Goal: Task Accomplishment & Management: Complete application form

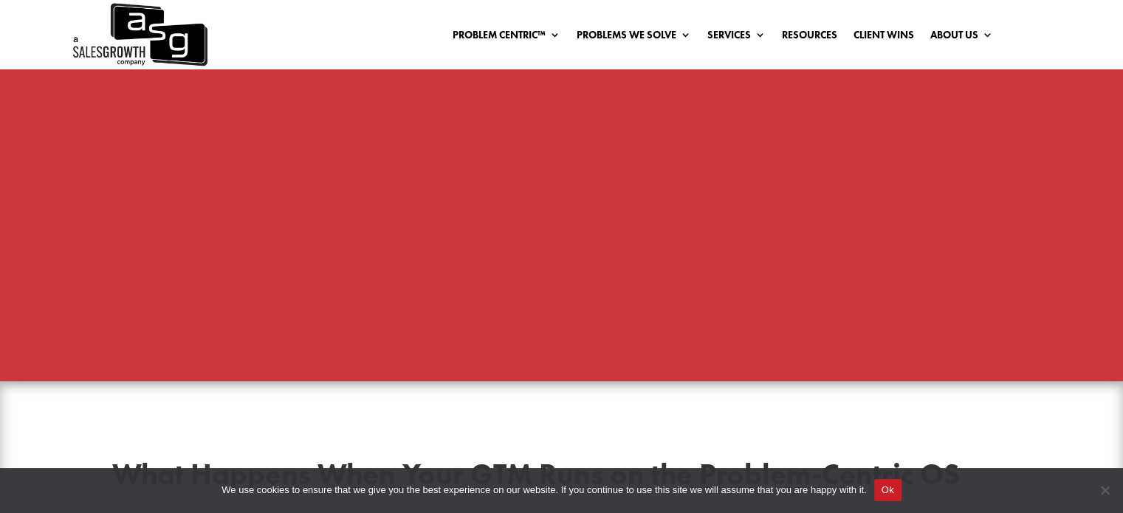
scroll to position [1477, 0]
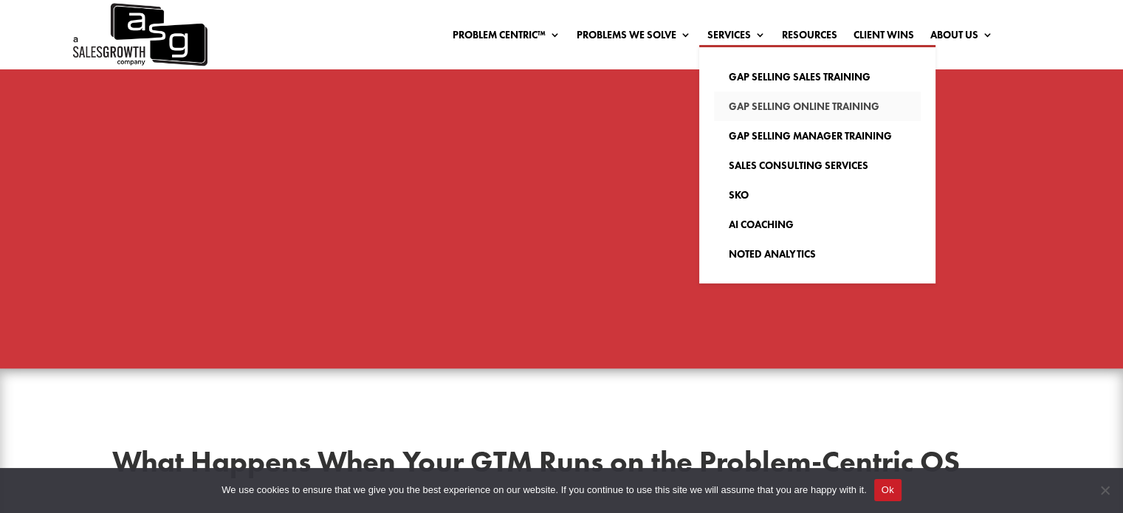
click at [756, 103] on link "Gap Selling Online Training" at bounding box center [817, 107] width 207 height 30
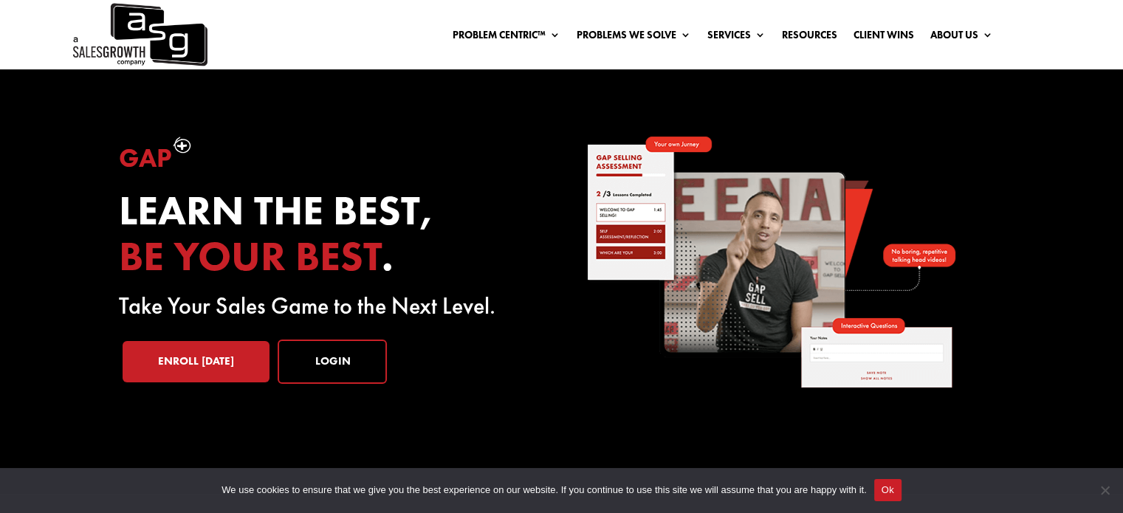
drag, startPoint x: 0, startPoint y: 0, endPoint x: 512, endPoint y: 147, distance: 532.5
click at [513, 147] on div "Gap Learn the best, be your best . Take Your Sales Game to the Next Level. Enro…" at bounding box center [328, 272] width 419 height 270
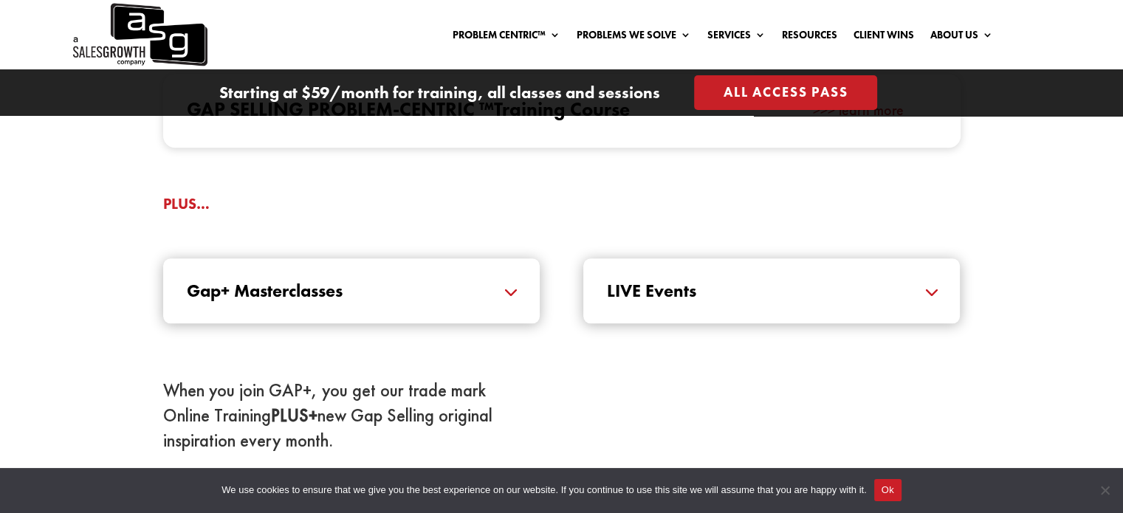
scroll to position [1551, 0]
click at [490, 274] on div "Gap+ Masterclasses Masterclasses expertly crafted and delivered by our Certifie…" at bounding box center [351, 290] width 377 height 65
click at [480, 295] on h5 "Gap+ Masterclasses" at bounding box center [351, 290] width 329 height 18
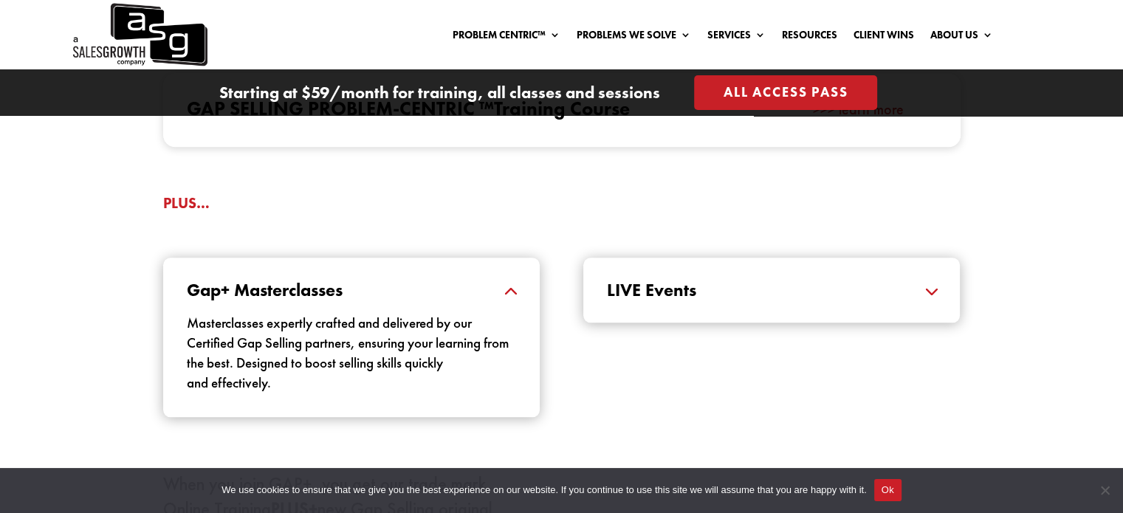
drag, startPoint x: 501, startPoint y: 247, endPoint x: 719, endPoint y: 321, distance: 230.7
click at [502, 247] on div "Gap+ Masterclasses Masterclasses expertly crafted and delivered by our Certifie…" at bounding box center [562, 337] width 798 height 199
click at [757, 295] on h5 "LIVE Events" at bounding box center [771, 290] width 329 height 18
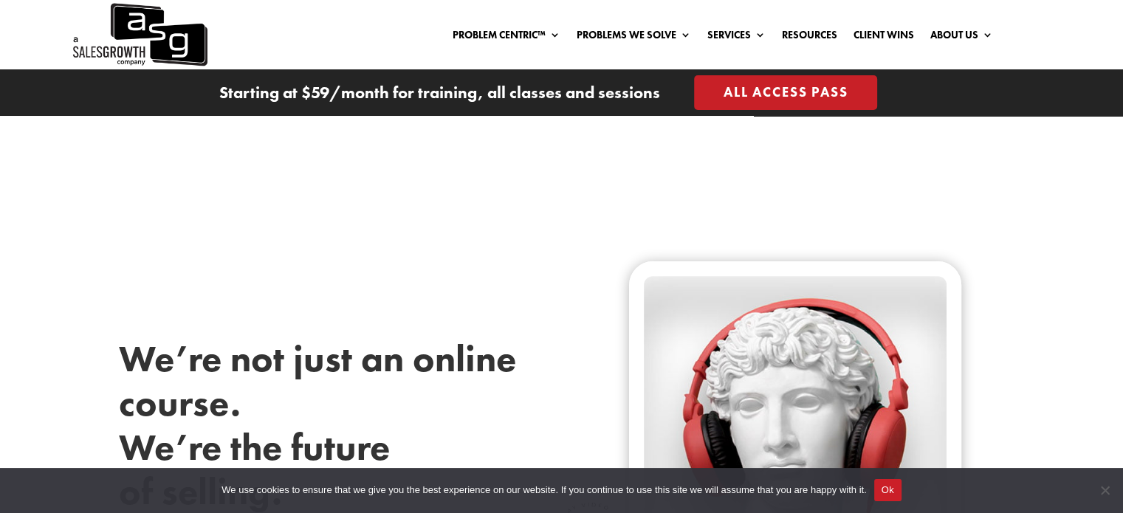
scroll to position [0, 0]
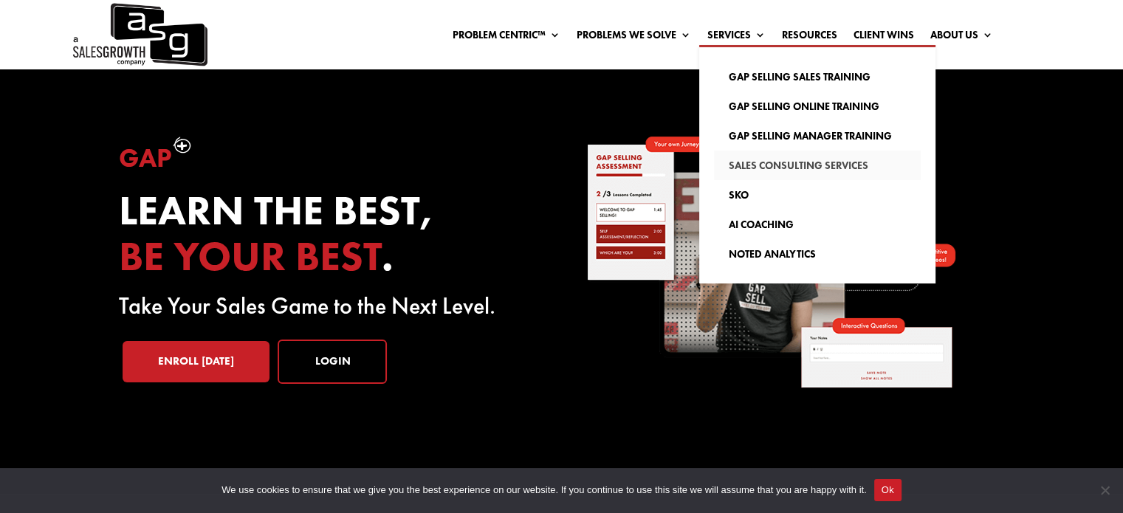
click at [795, 168] on link "Sales Consulting Services" at bounding box center [817, 166] width 207 height 30
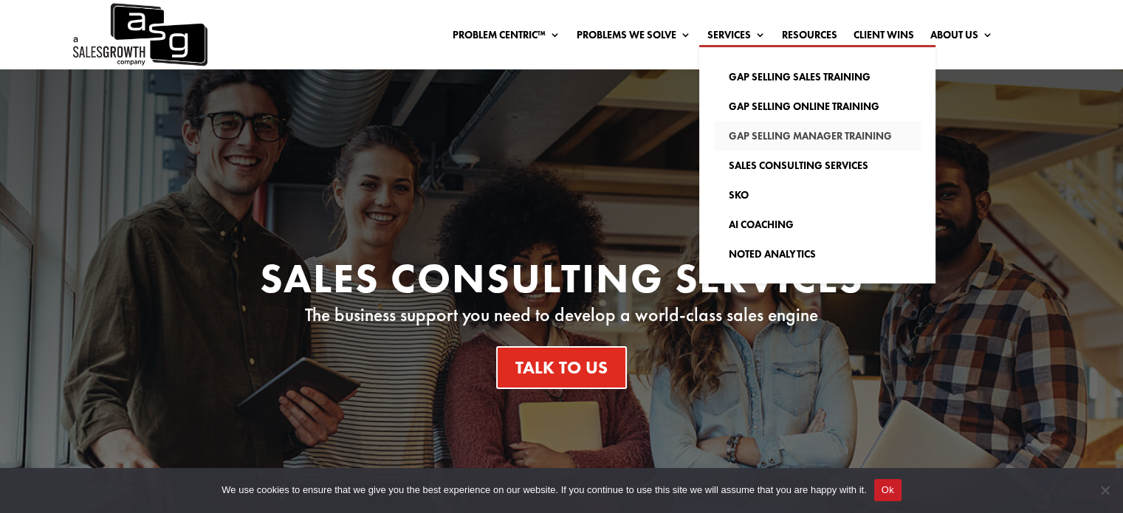
click at [756, 135] on link "Gap Selling Manager Training" at bounding box center [817, 136] width 207 height 30
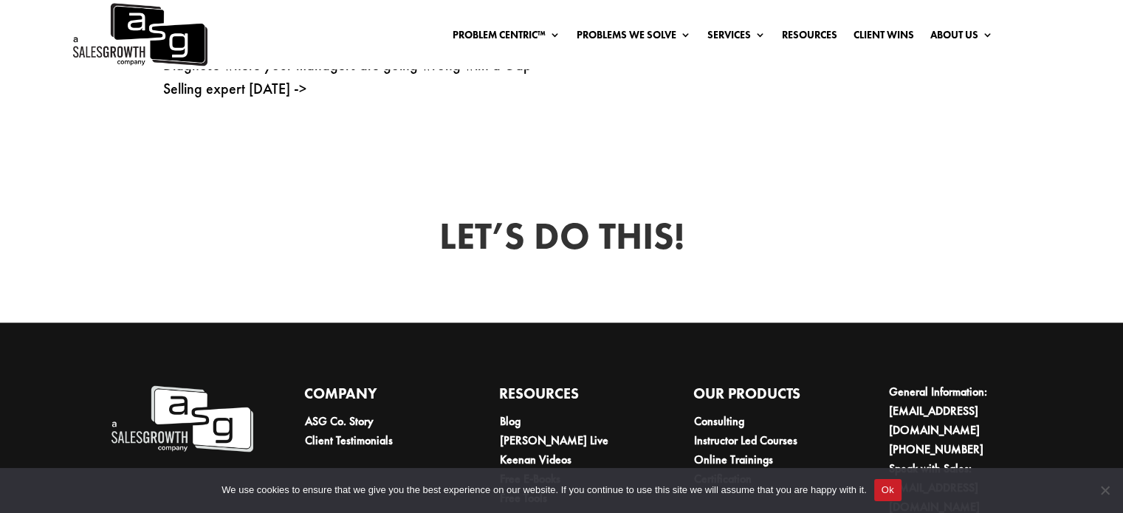
scroll to position [1152, 0]
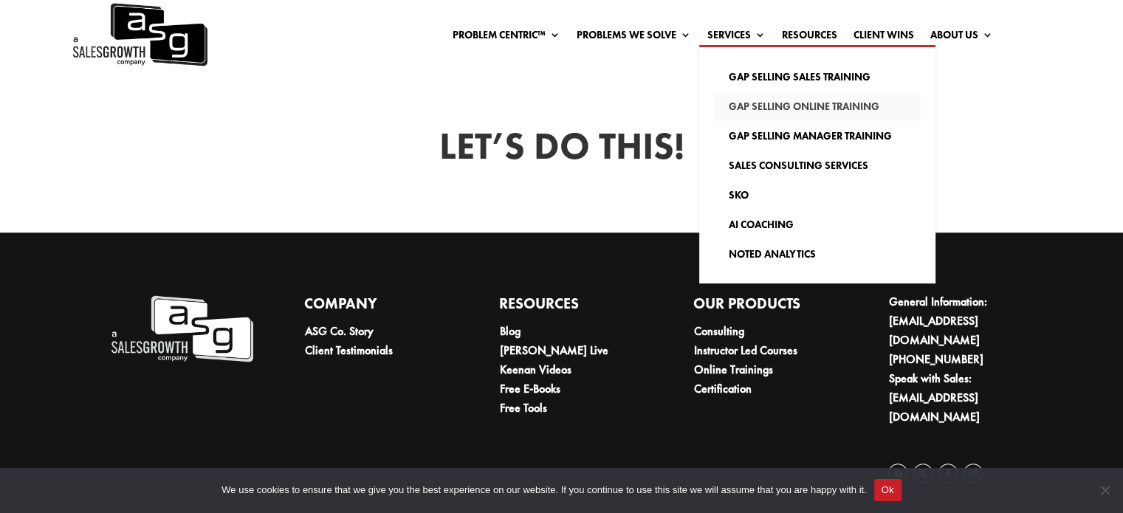
click at [769, 107] on link "Gap Selling Online Training" at bounding box center [817, 107] width 207 height 30
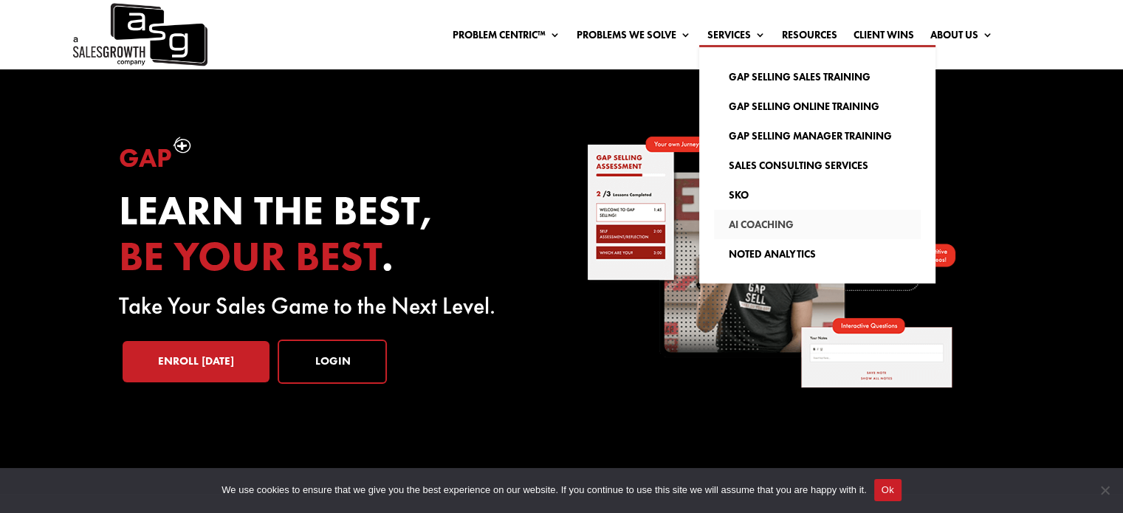
click at [766, 223] on link "AI Coaching" at bounding box center [817, 225] width 207 height 30
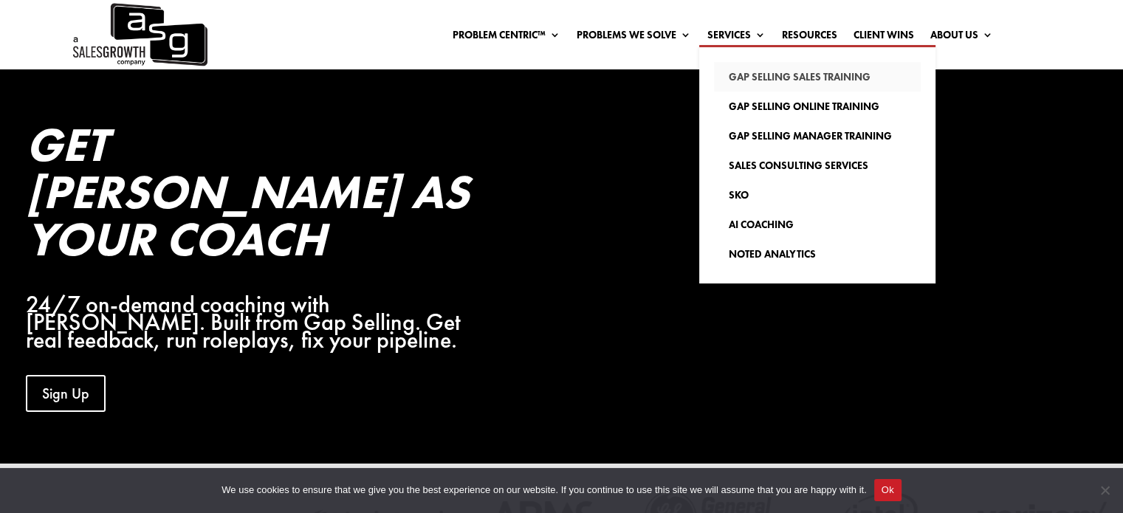
click at [770, 80] on link "Gap Selling Sales Training" at bounding box center [817, 77] width 207 height 30
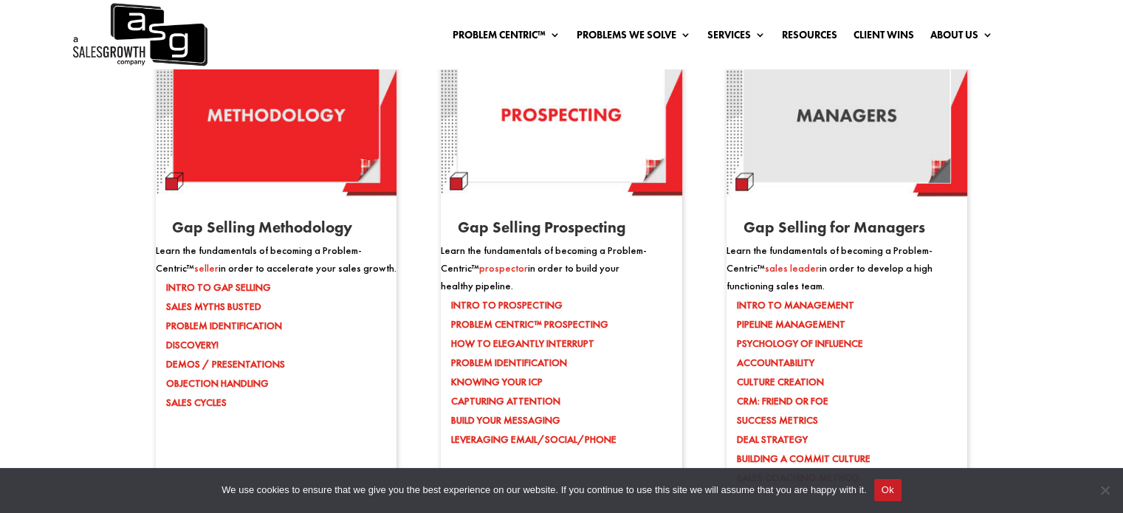
scroll to position [1034, 0]
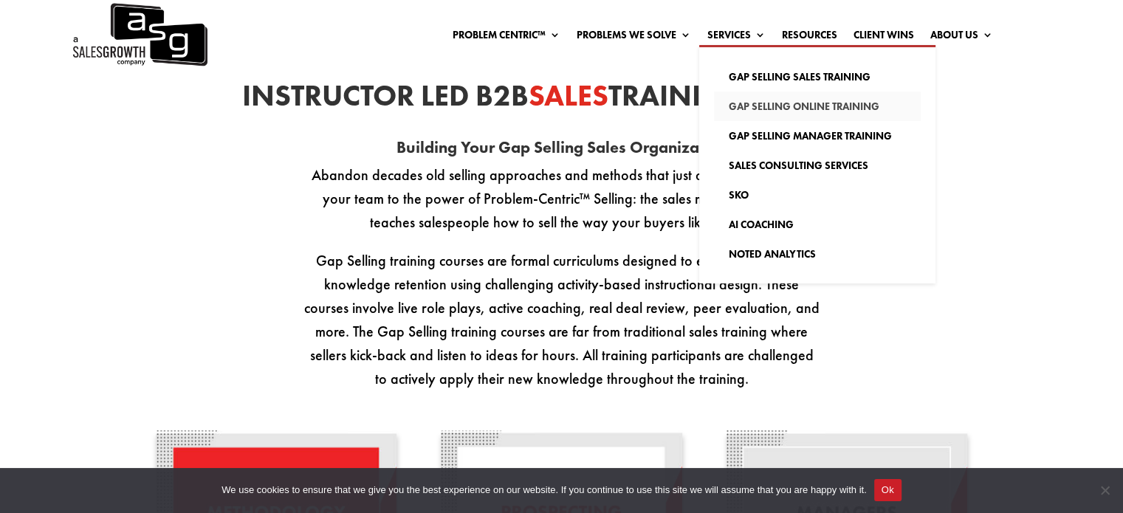
click at [819, 98] on link "Gap Selling Online Training" at bounding box center [817, 107] width 207 height 30
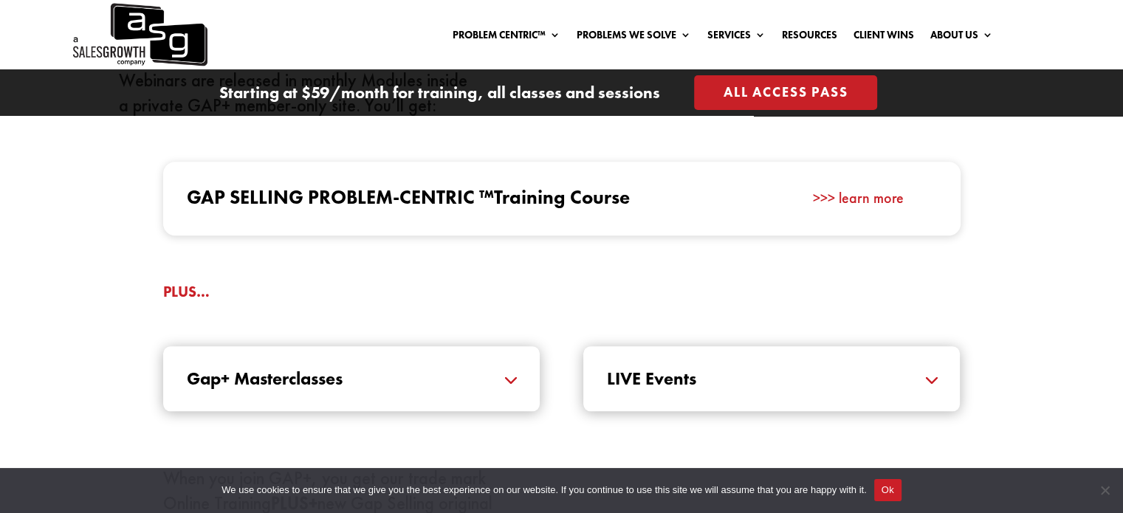
scroll to position [1477, 0]
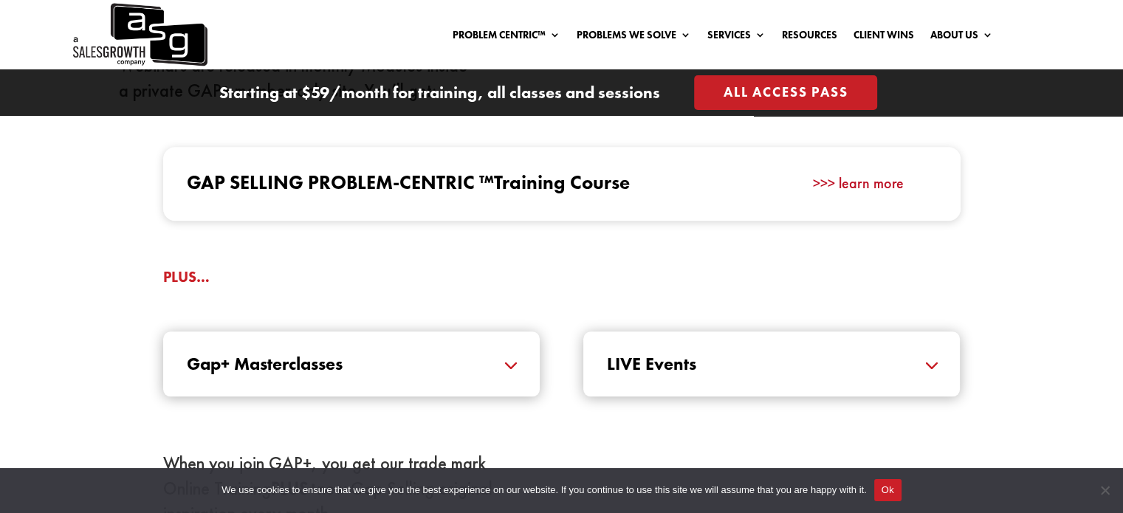
click at [897, 187] on link ">>> learn more" at bounding box center [858, 183] width 91 height 19
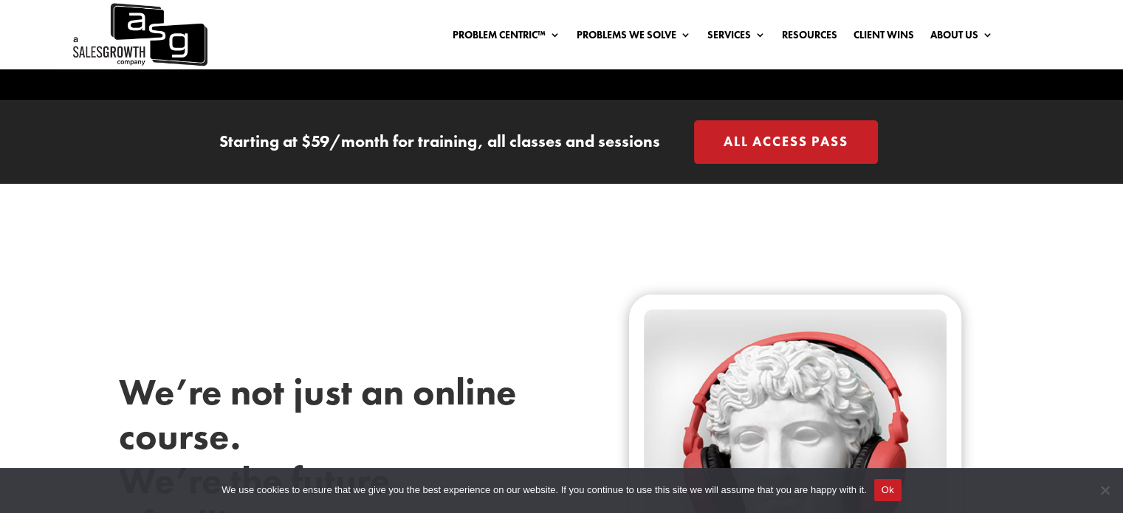
scroll to position [98, 0]
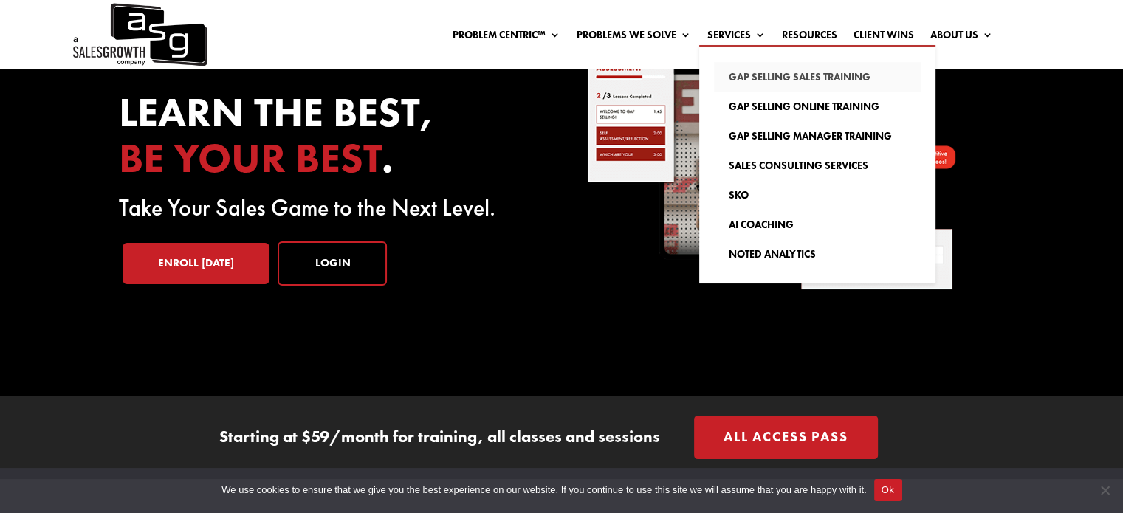
click at [767, 77] on link "Gap Selling Sales Training" at bounding box center [817, 77] width 207 height 30
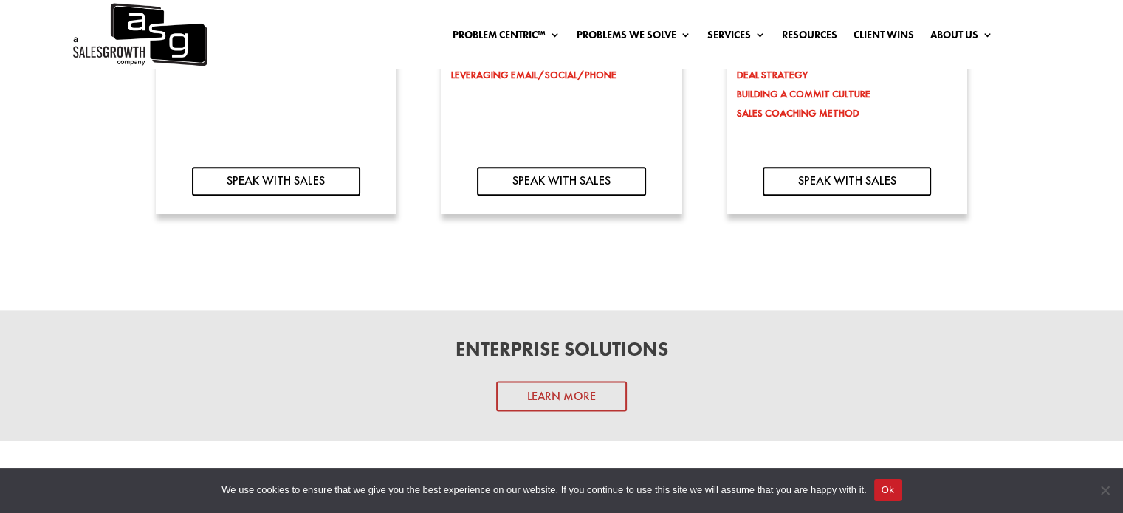
scroll to position [1625, 0]
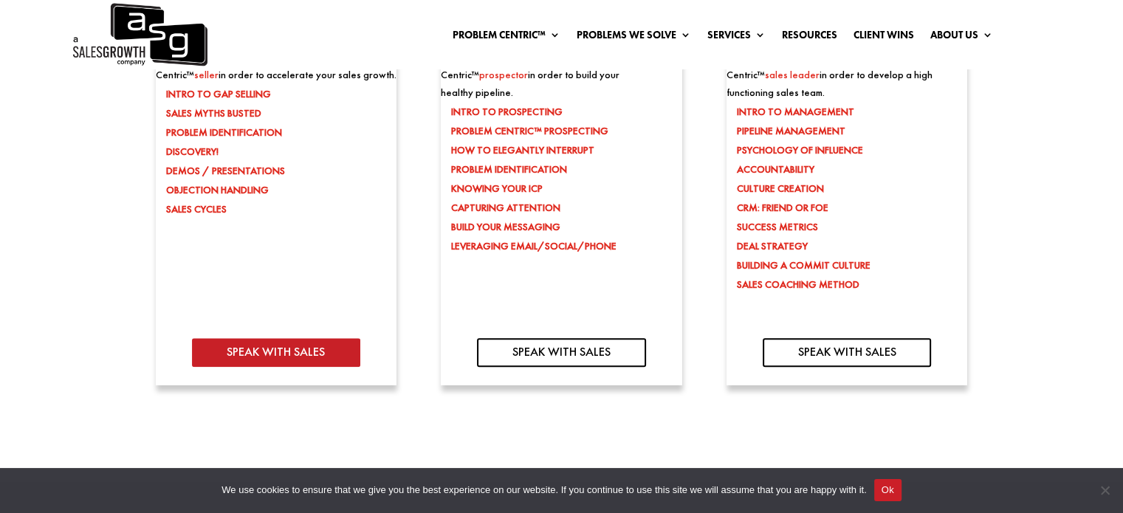
click at [341, 352] on link "SPEAK WITH SALES" at bounding box center [276, 352] width 168 height 29
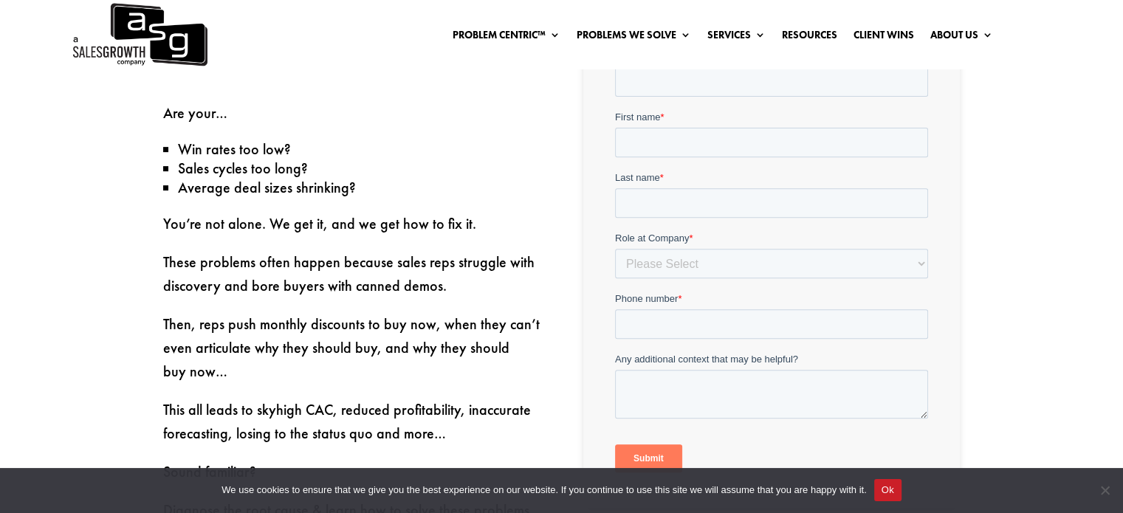
scroll to position [517, 0]
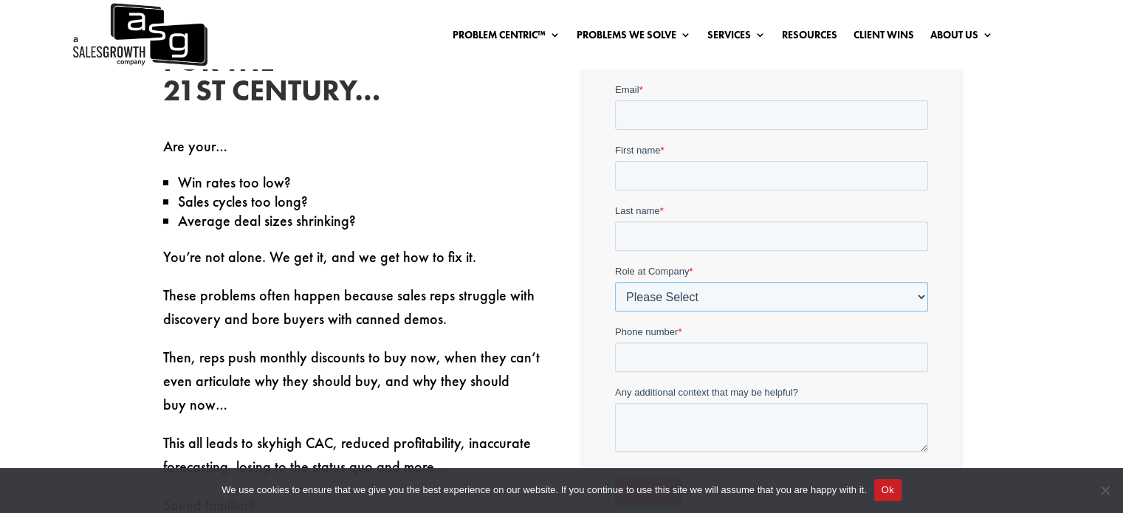
click at [773, 299] on select "Please Select C-Level (CRO, CSO, etc) Senior Leadership (VP of Sales, VP of Ena…" at bounding box center [771, 296] width 313 height 30
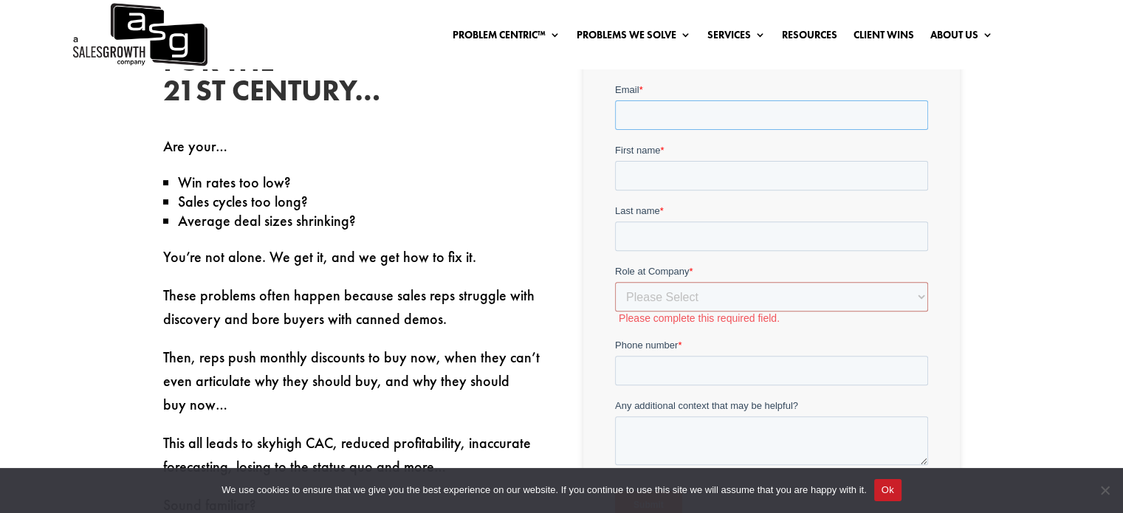
click at [694, 120] on input "Email *" at bounding box center [771, 115] width 313 height 30
click at [679, 113] on input "Email *" at bounding box center [771, 115] width 313 height 30
click at [532, 144] on p "Are your…" at bounding box center [351, 153] width 377 height 38
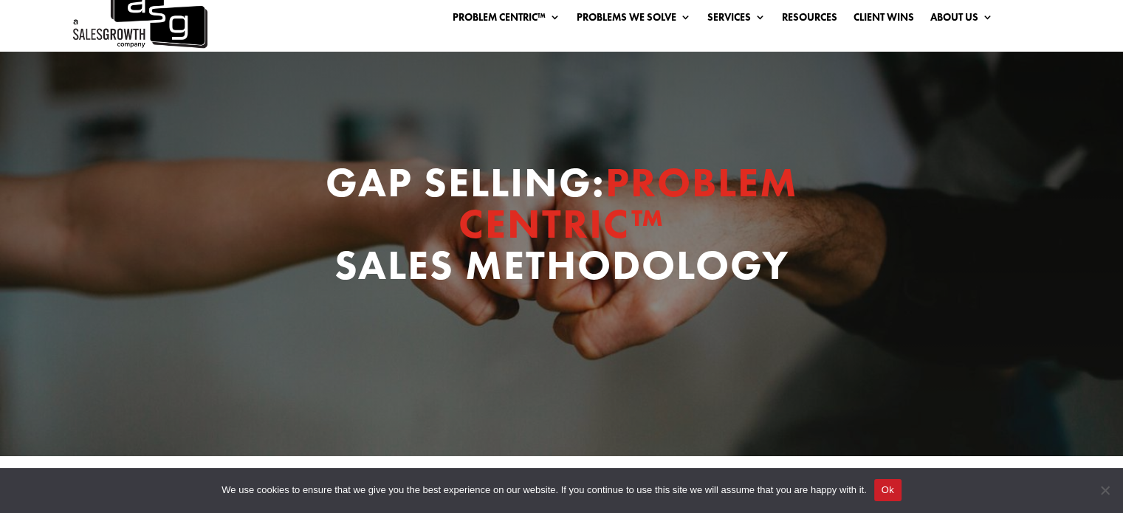
scroll to position [369, 0]
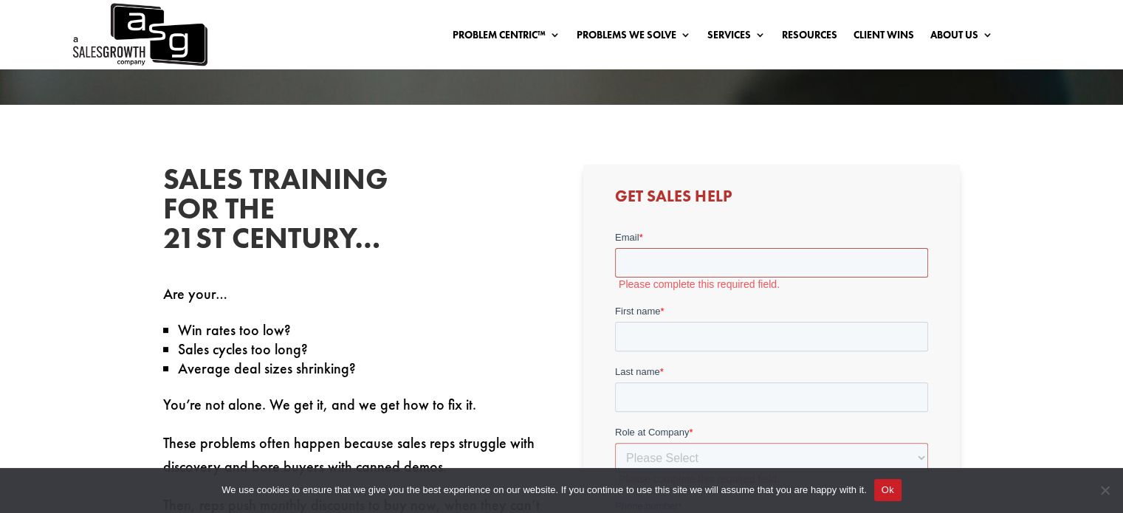
click at [695, 254] on input "Email *" at bounding box center [771, 262] width 313 height 30
type input "stsagkarakis@synetec.co.uk"
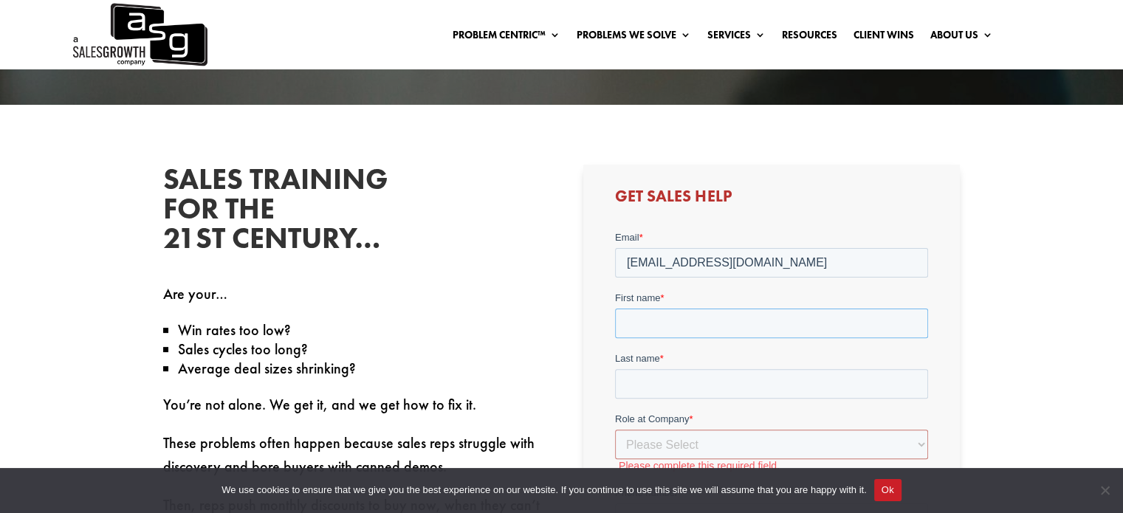
click at [696, 328] on input "First name *" at bounding box center [771, 323] width 313 height 30
type input "Stavros"
click at [683, 374] on input "Last name *" at bounding box center [771, 384] width 313 height 30
type input "Tsagkarakis"
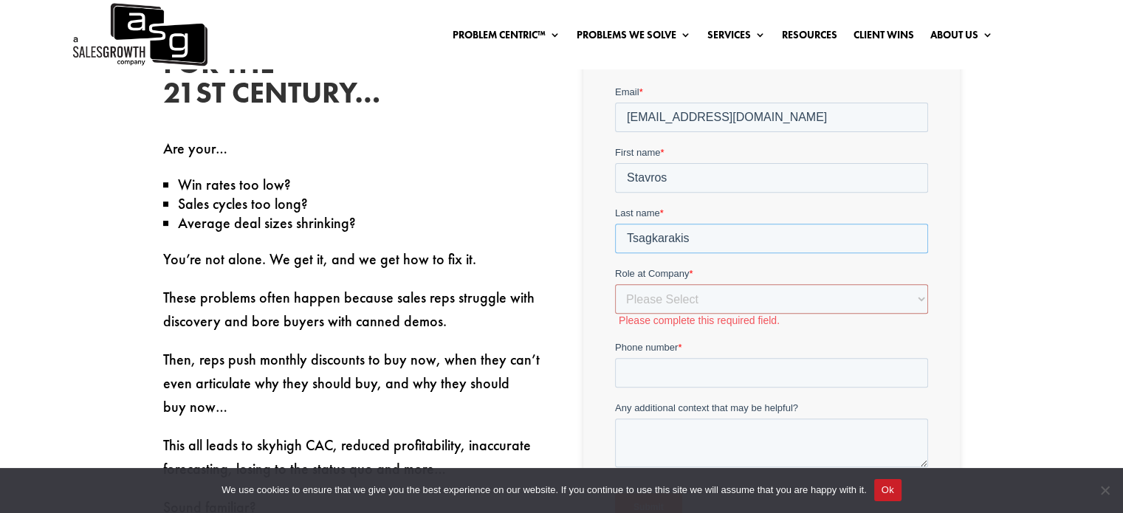
scroll to position [517, 0]
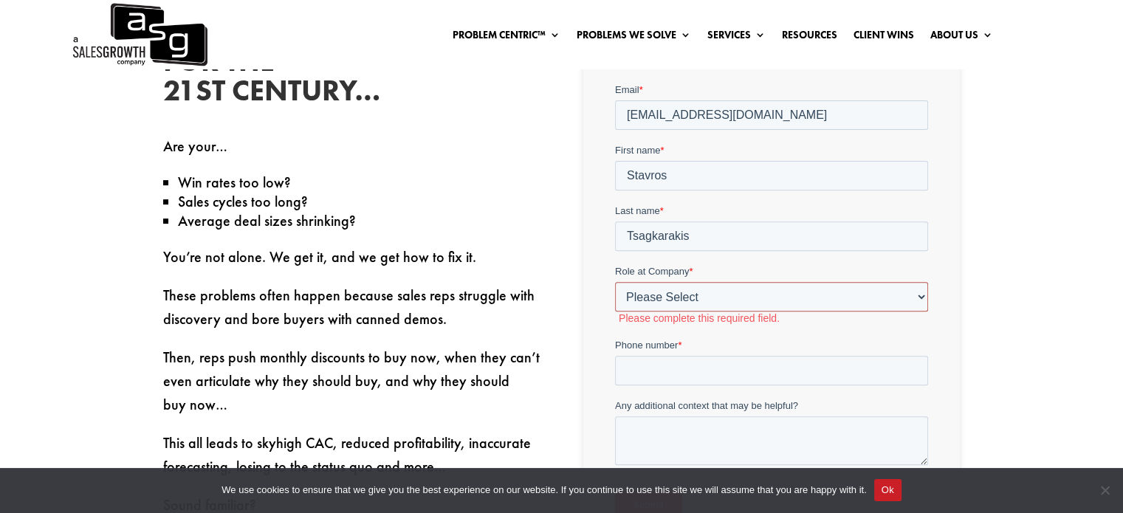
click at [710, 290] on select "Please Select C-Level (CRO, CSO, etc) Senior Leadership (VP of Sales, VP of Ena…" at bounding box center [771, 296] width 313 height 30
select select "C-Level (CRO, CSO, etc)"
click at [615, 281] on select "Please Select C-Level (CRO, CSO, etc) Senior Leadership (VP of Sales, VP of Ena…" at bounding box center [771, 296] width 313 height 30
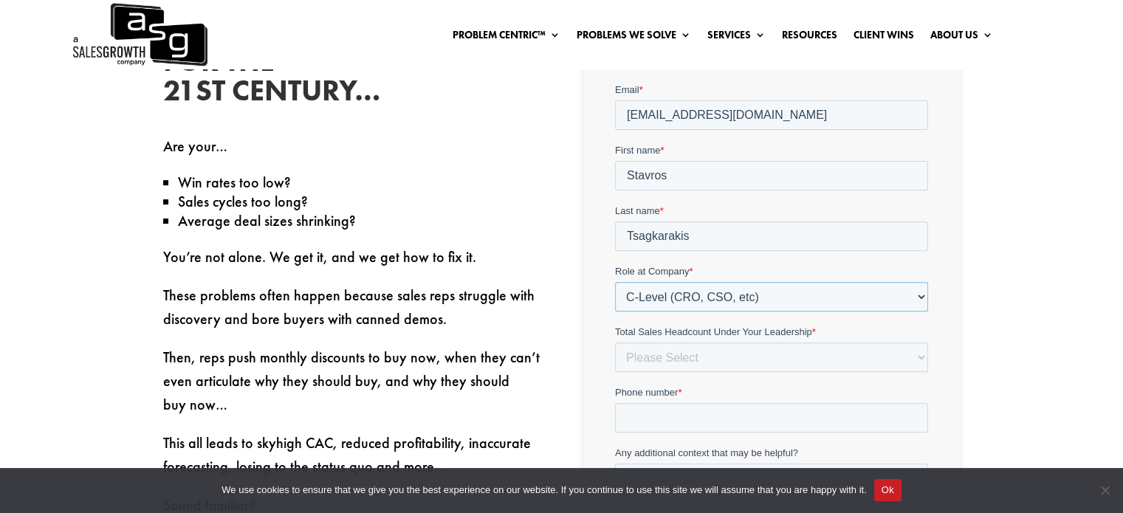
scroll to position [591, 0]
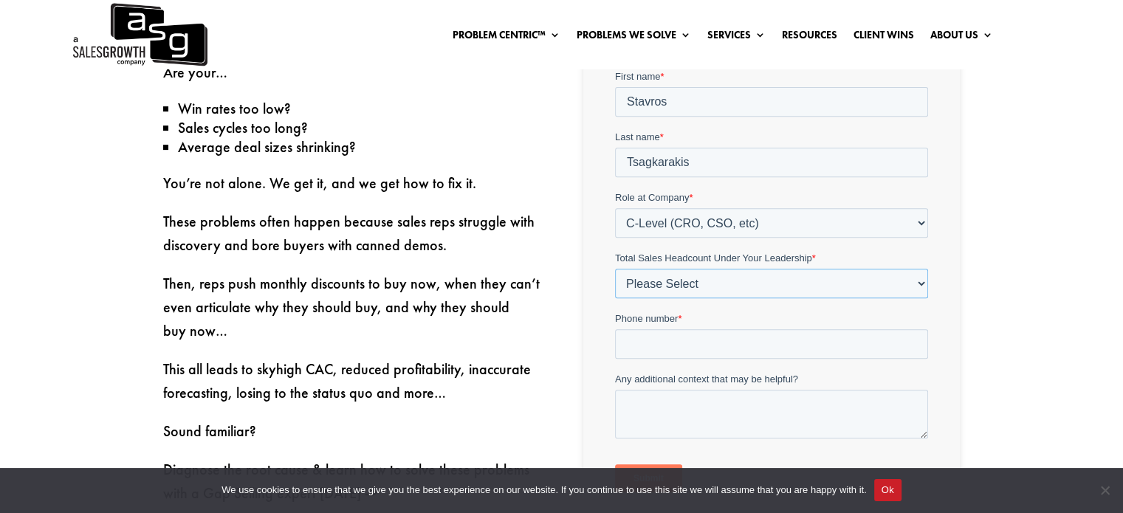
click at [702, 286] on select "Please Select Just Me 1-9 10-19 20-49 50-99 100+" at bounding box center [771, 283] width 313 height 30
select select "10-19"
click at [615, 268] on select "Please Select Just Me 1-9 10-19 20-49 50-99 100+" at bounding box center [771, 283] width 313 height 30
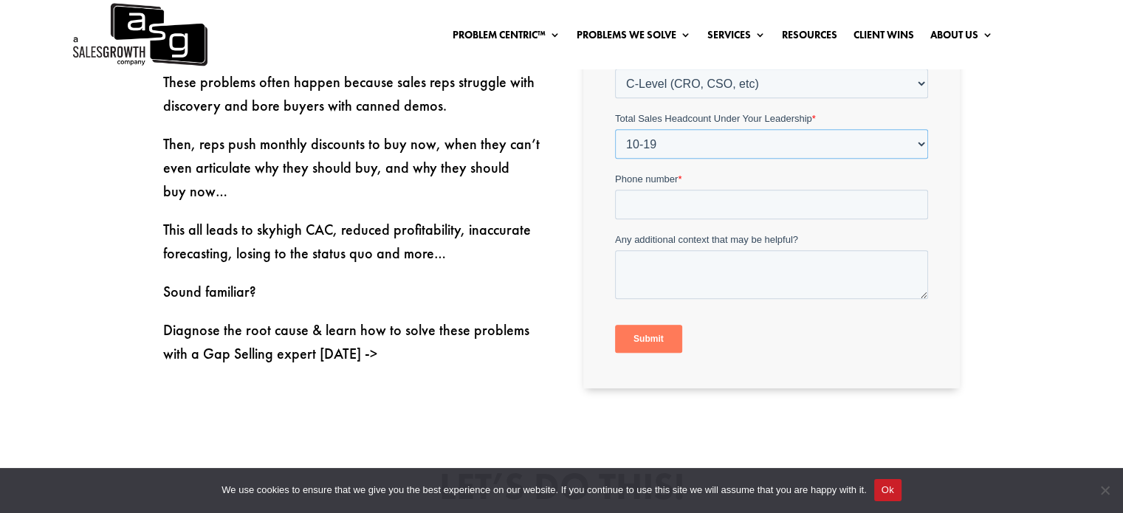
scroll to position [739, 0]
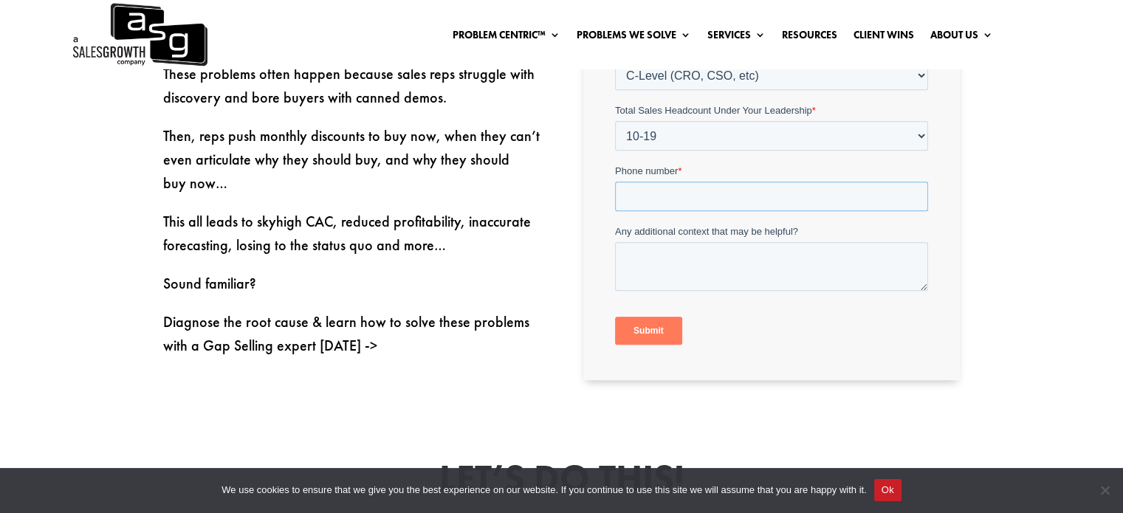
click at [719, 193] on input "Phone number *" at bounding box center [771, 197] width 313 height 30
type input "+447949723056"
click at [670, 324] on input "Submit" at bounding box center [648, 331] width 67 height 28
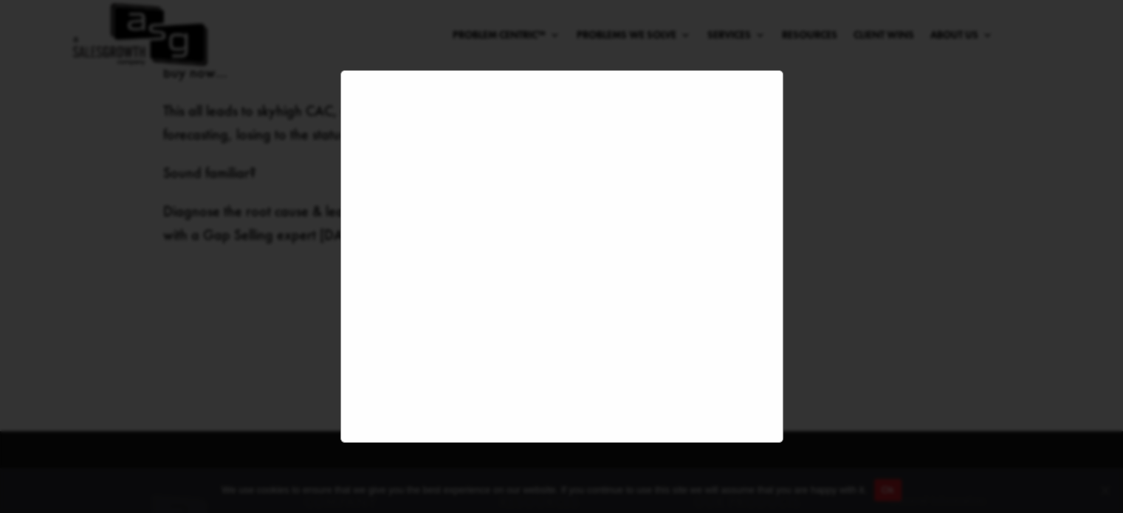
scroll to position [886, 0]
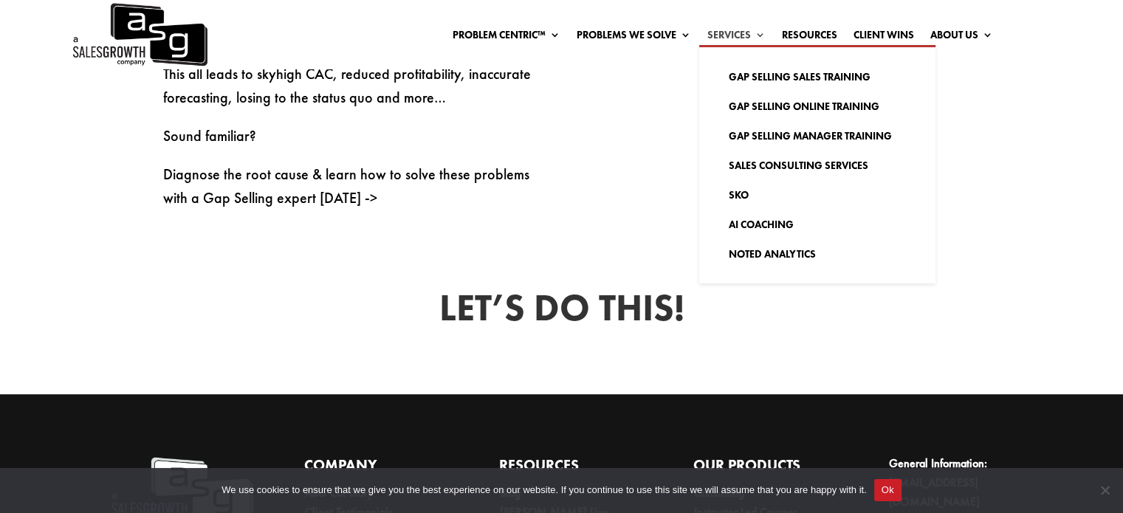
click at [733, 37] on link "Services" at bounding box center [737, 38] width 58 height 16
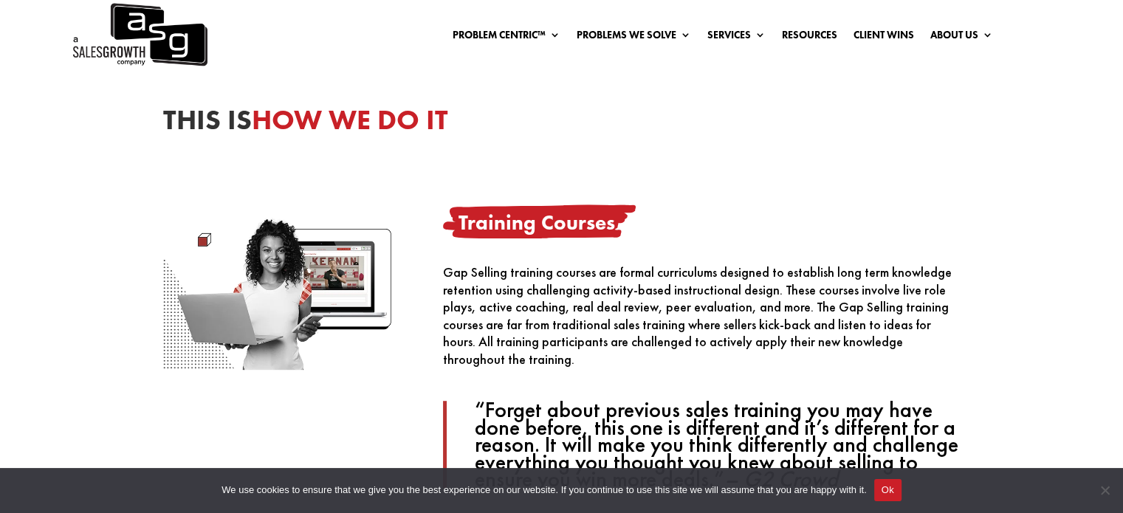
scroll to position [812, 0]
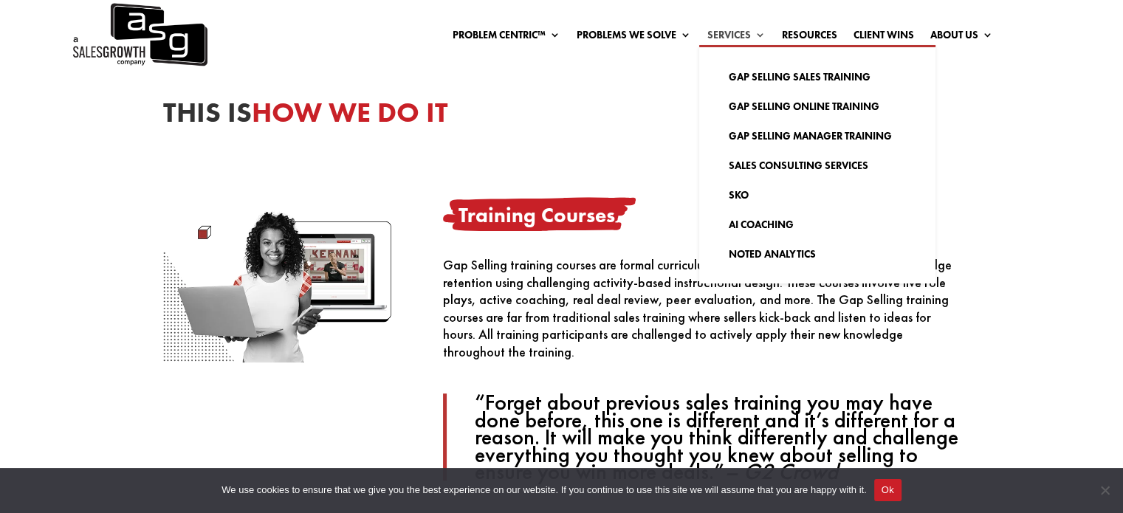
click at [739, 35] on link "Services" at bounding box center [737, 38] width 58 height 16
click at [765, 72] on link "Gap Selling Sales Training" at bounding box center [817, 77] width 207 height 30
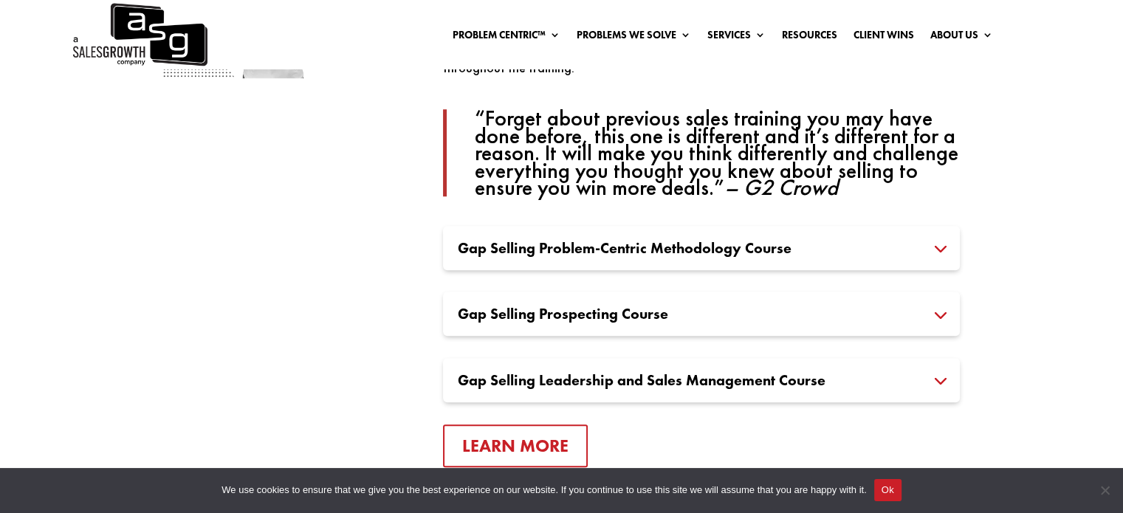
scroll to position [1256, 0]
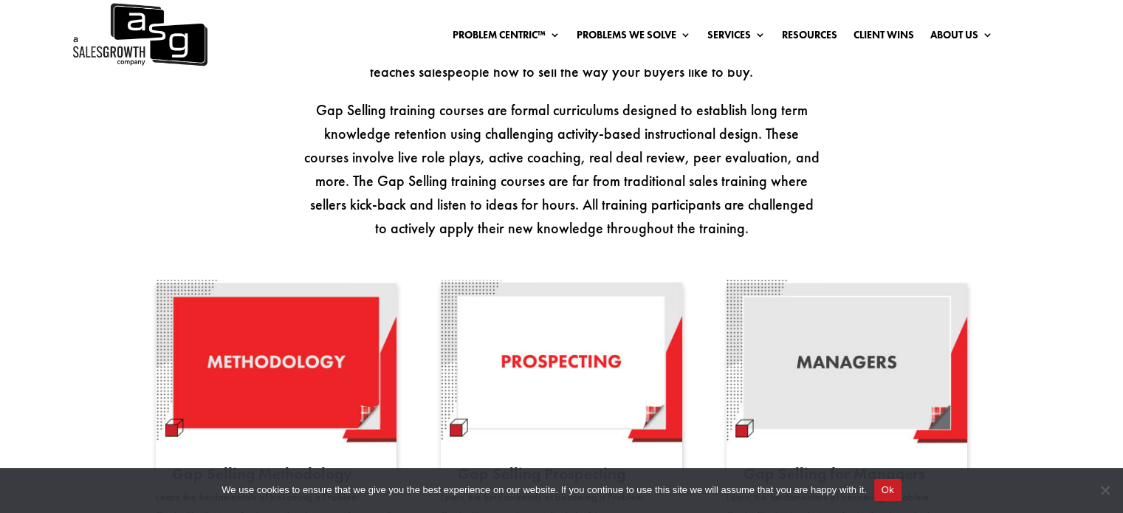
scroll to position [1182, 0]
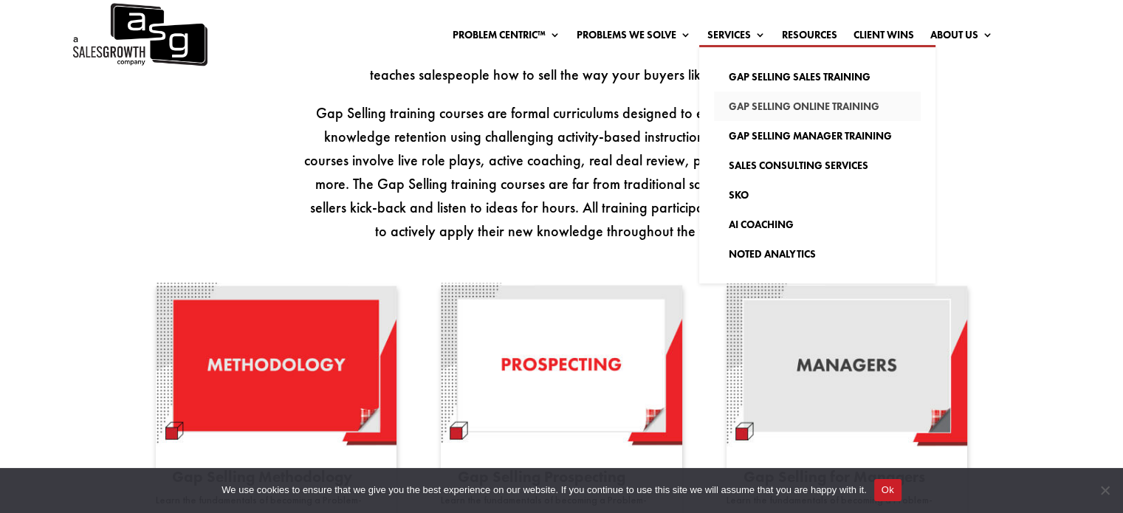
click at [783, 103] on link "Gap Selling Online Training" at bounding box center [817, 107] width 207 height 30
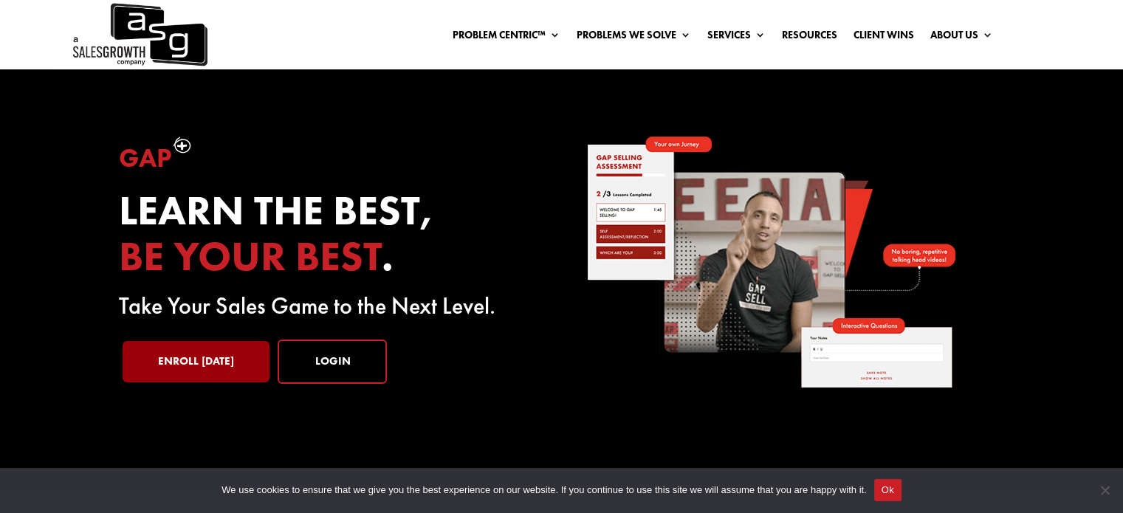
click at [200, 360] on link "Enroll Today" at bounding box center [196, 361] width 147 height 41
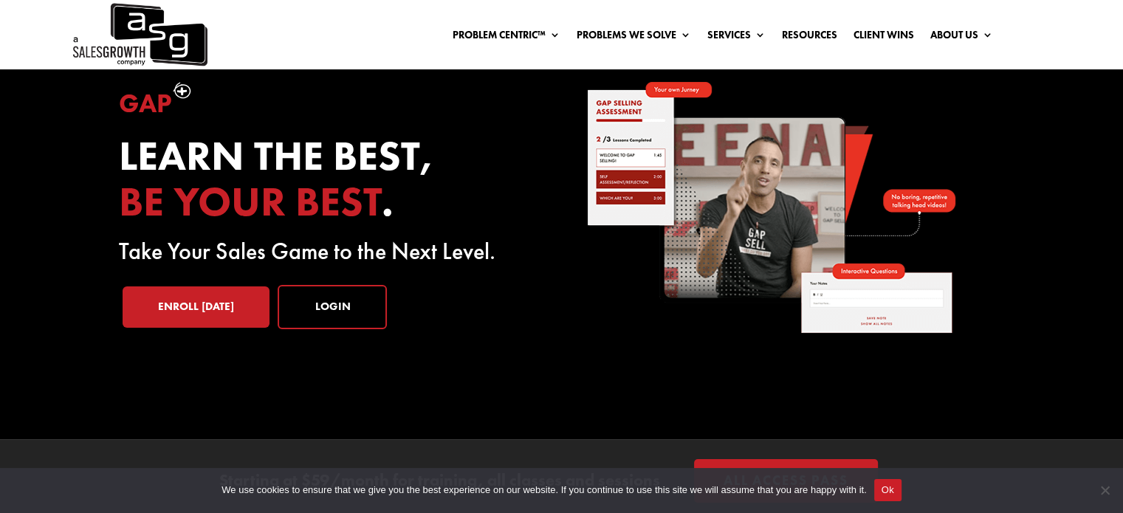
scroll to position [146, 0]
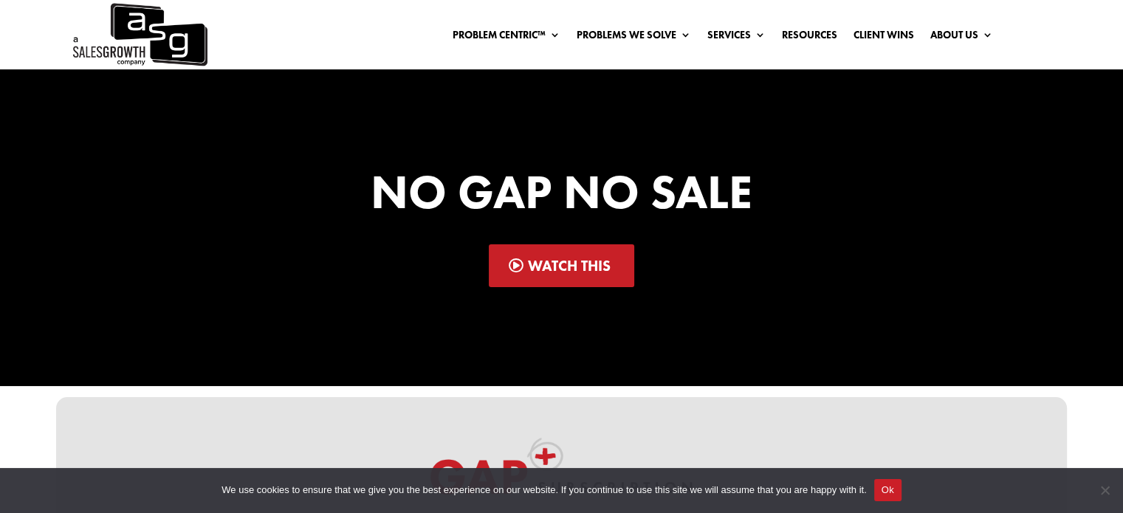
click at [548, 264] on link "Watch This" at bounding box center [561, 265] width 145 height 43
